Goal: Obtain resource: Obtain resource

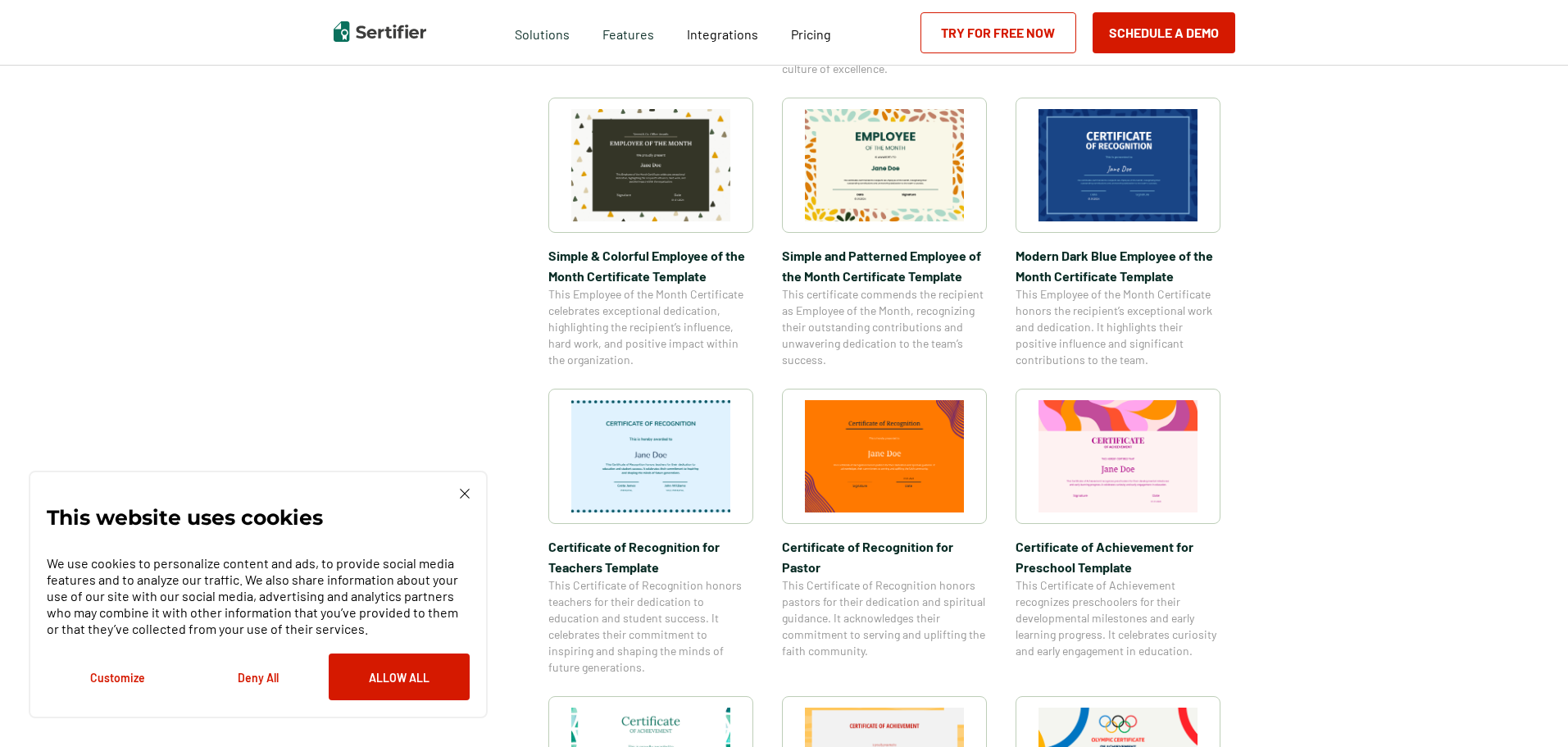
scroll to position [574, 0]
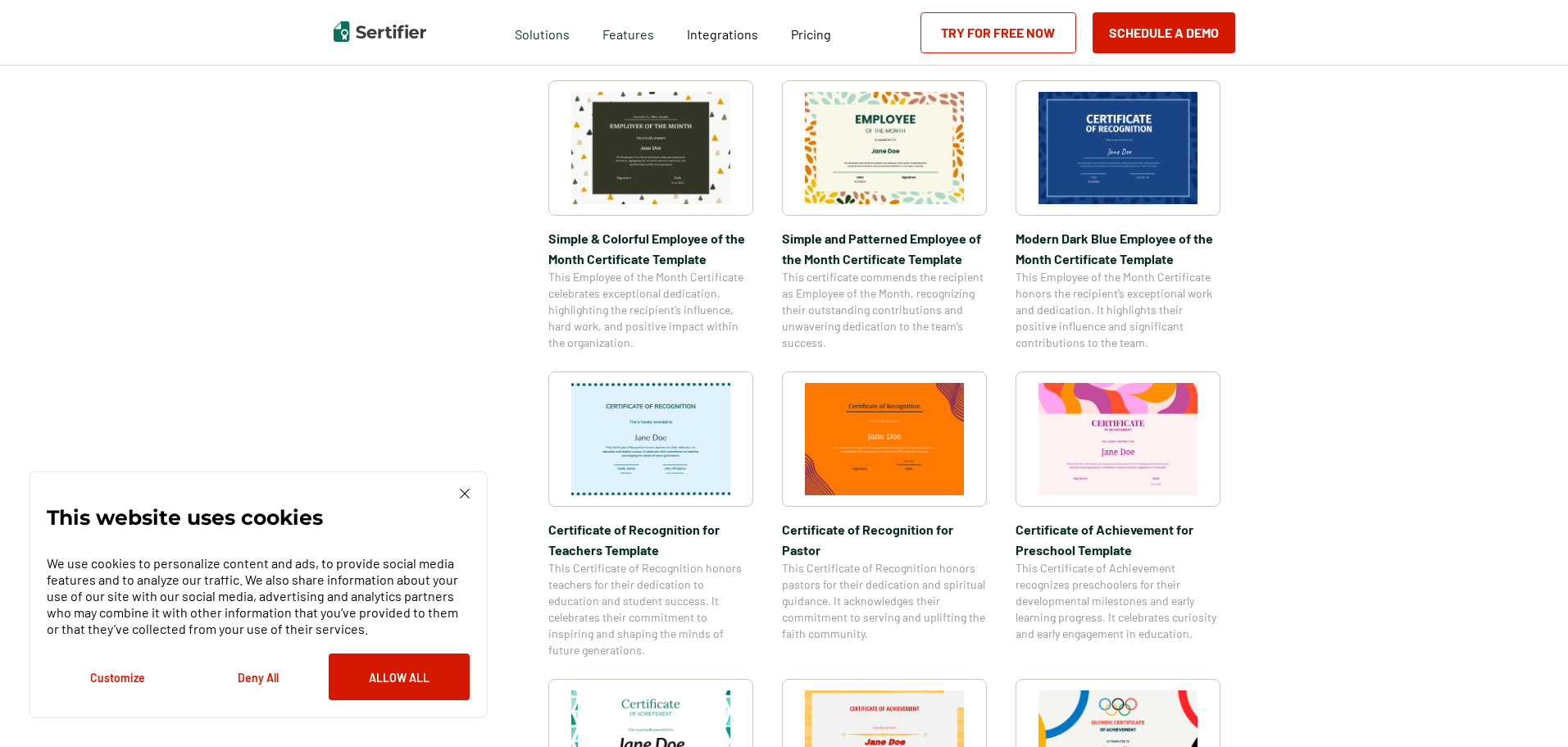
click at [670, 435] on img at bounding box center [650, 439] width 159 height 112
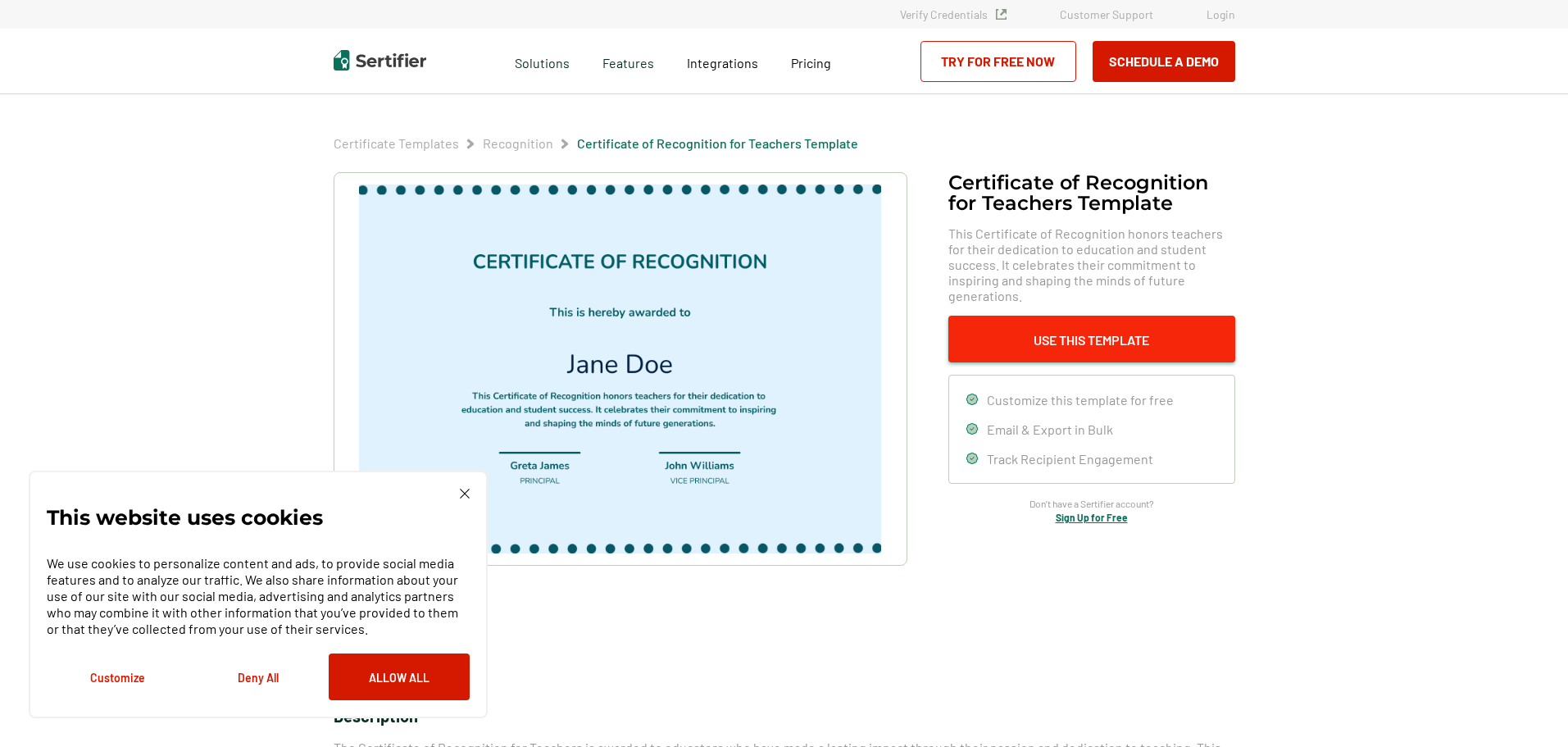
click at [1078, 328] on button "Use This Template" at bounding box center [1092, 338] width 287 height 47
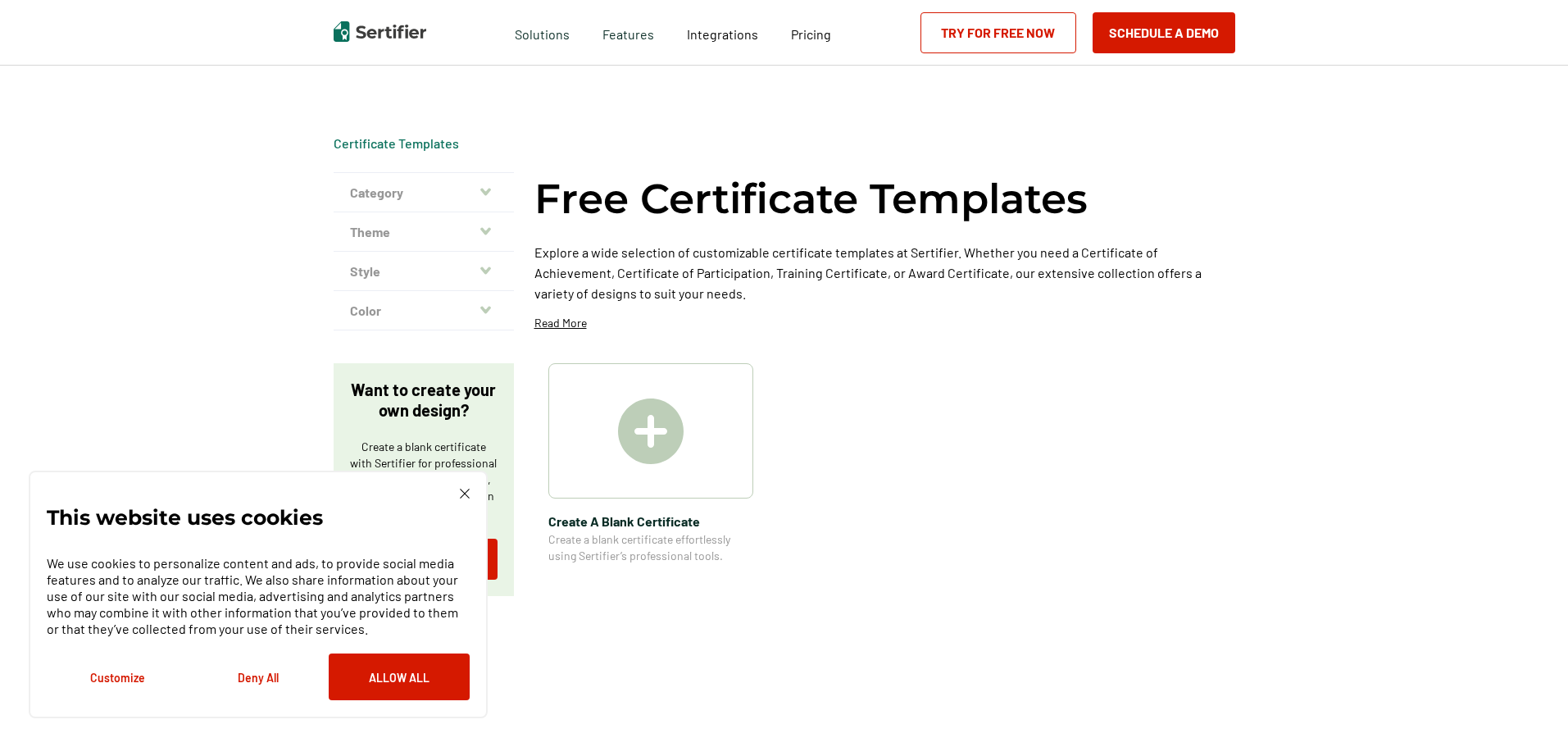
scroll to position [574, 0]
